Goal: Find specific page/section: Find specific page/section

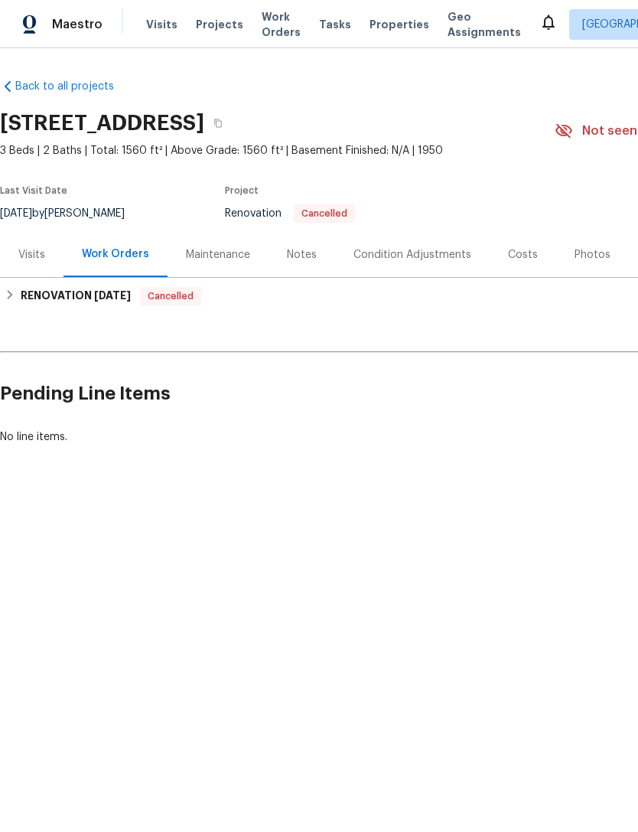
click at [383, 30] on span "Properties" at bounding box center [400, 24] width 60 height 15
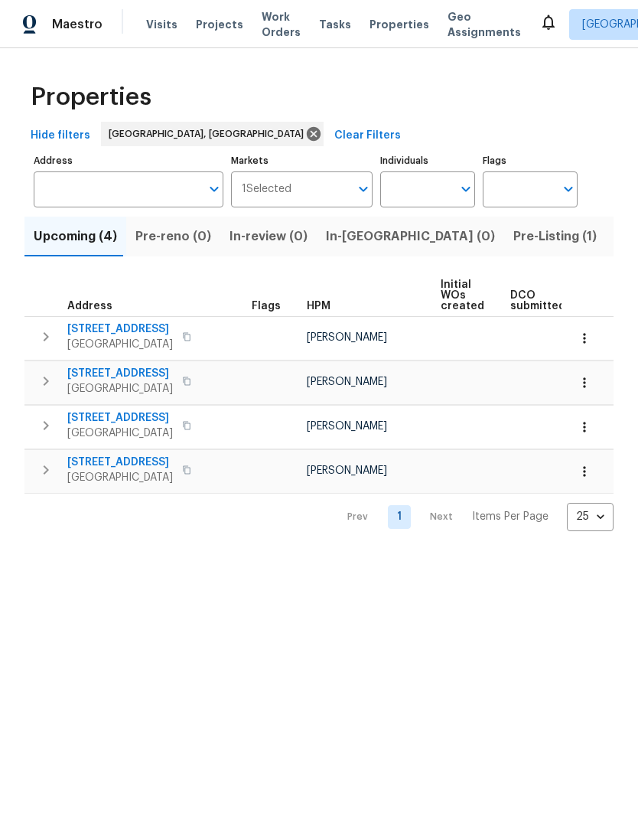
click at [298, 194] on input "Markets" at bounding box center [321, 189] width 59 height 36
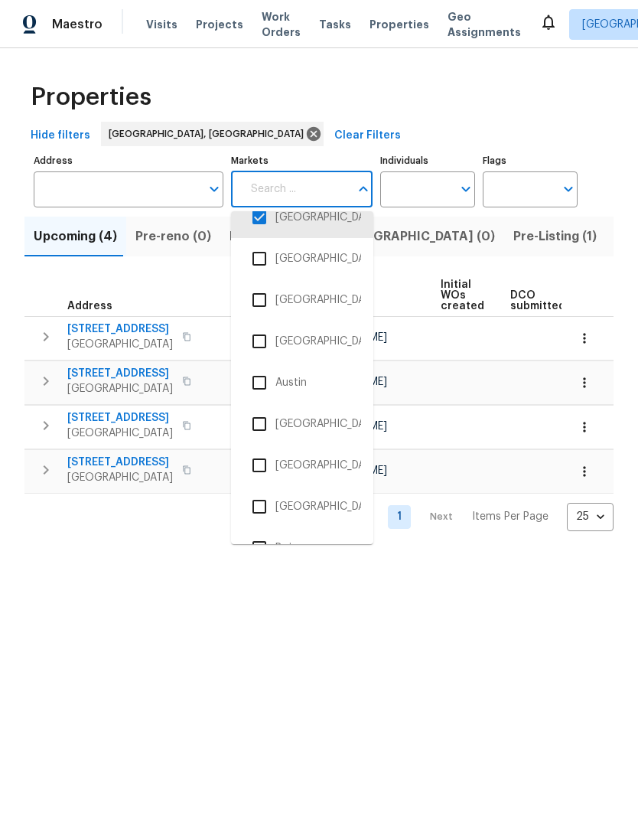
scroll to position [35, 0]
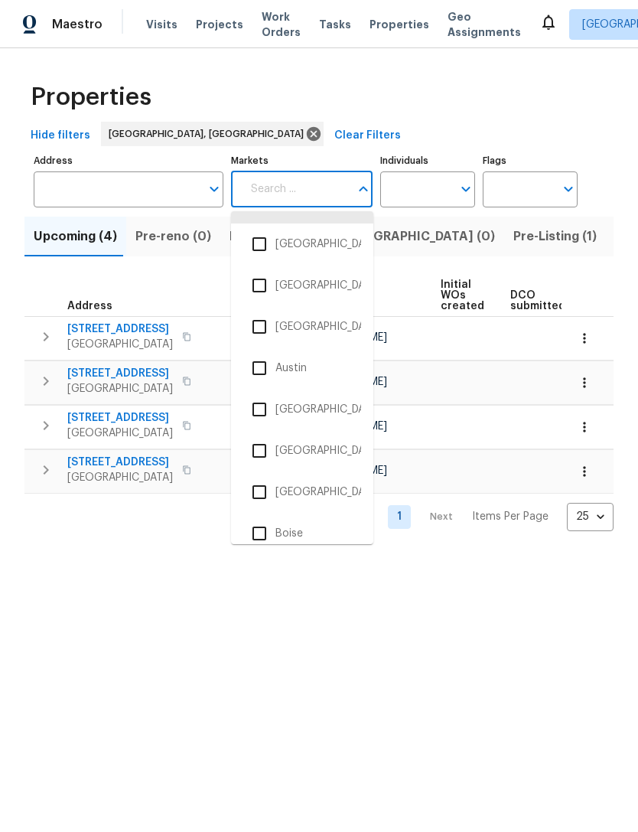
click at [269, 491] on input "checkbox" at bounding box center [259, 492] width 32 height 32
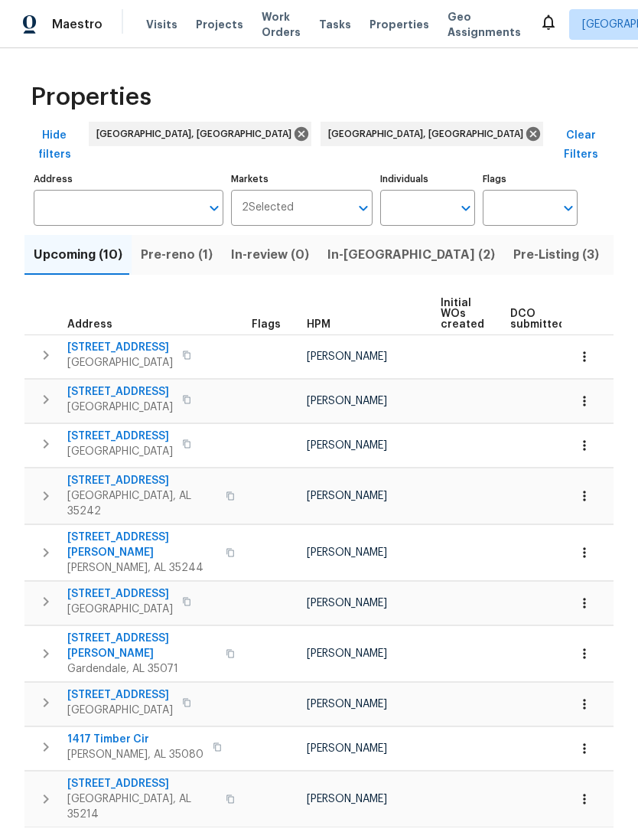
click at [292, 201] on span "2 Selected" at bounding box center [268, 207] width 52 height 13
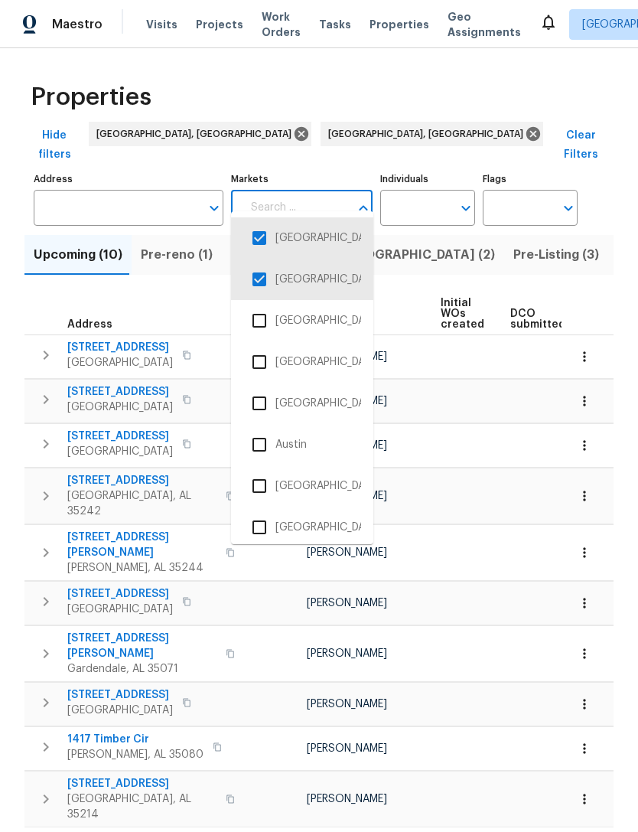
click at [258, 238] on input "checkbox" at bounding box center [259, 238] width 32 height 32
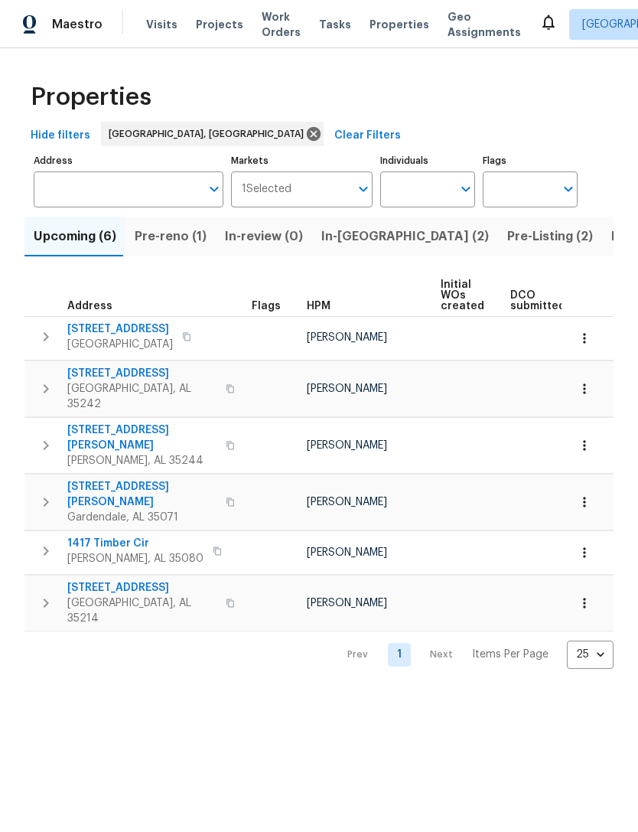
click at [170, 246] on span "Pre-reno (1)" at bounding box center [171, 236] width 72 height 21
